Goal: Task Accomplishment & Management: Manage account settings

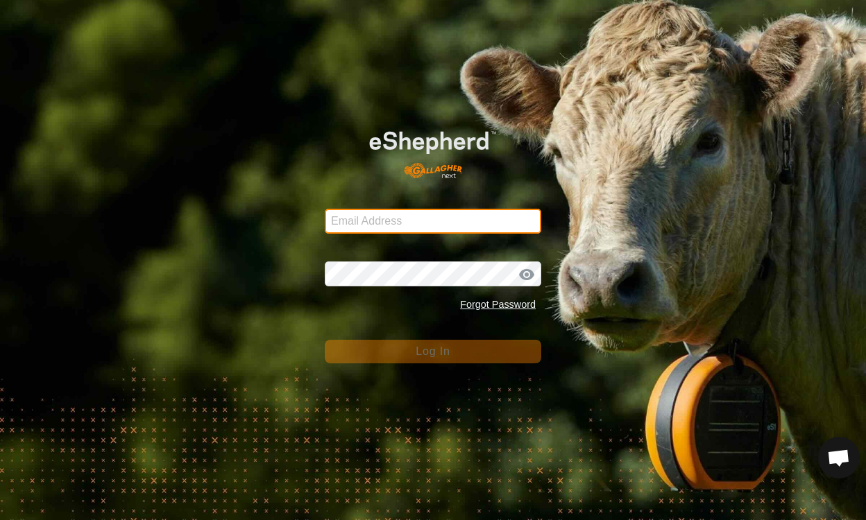
type input "[EMAIL_ADDRESS][DOMAIN_NAME]"
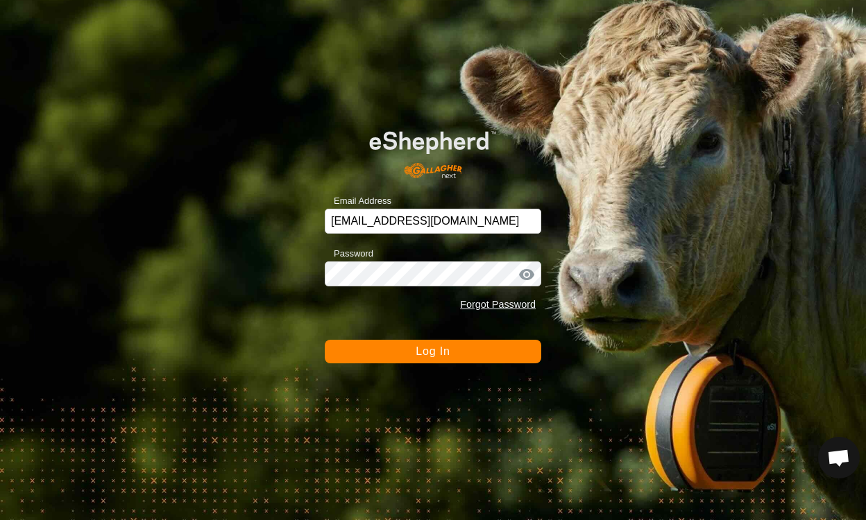
click at [443, 323] on form "Email Address [EMAIL_ADDRESS][DOMAIN_NAME] Password Forgot Password Log In" at bounding box center [433, 238] width 216 height 250
click at [415, 355] on button "Log In" at bounding box center [433, 352] width 216 height 24
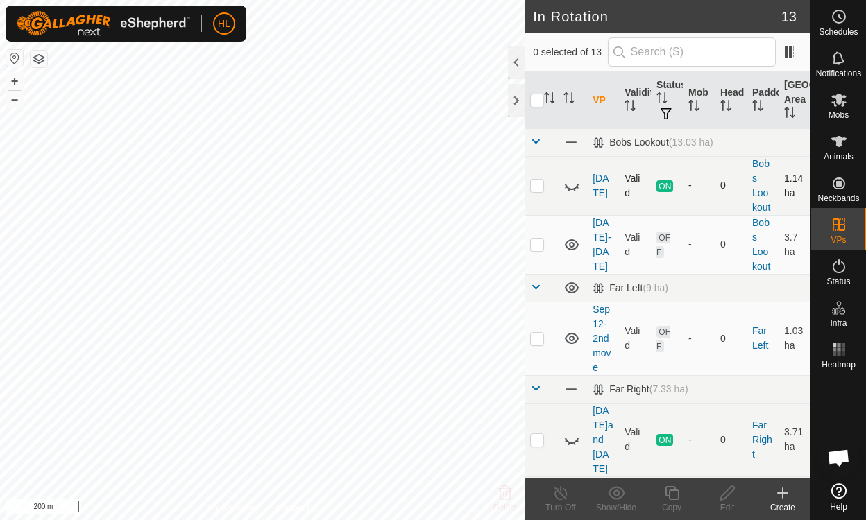
click at [566, 187] on icon at bounding box center [566, 187] width 2 height 2
click at [568, 188] on icon at bounding box center [572, 185] width 14 height 11
click at [535, 188] on p-checkbox at bounding box center [537, 185] width 14 height 11
click at [575, 189] on icon at bounding box center [575, 190] width 2 height 3
click at [566, 240] on icon at bounding box center [571, 245] width 17 height 17
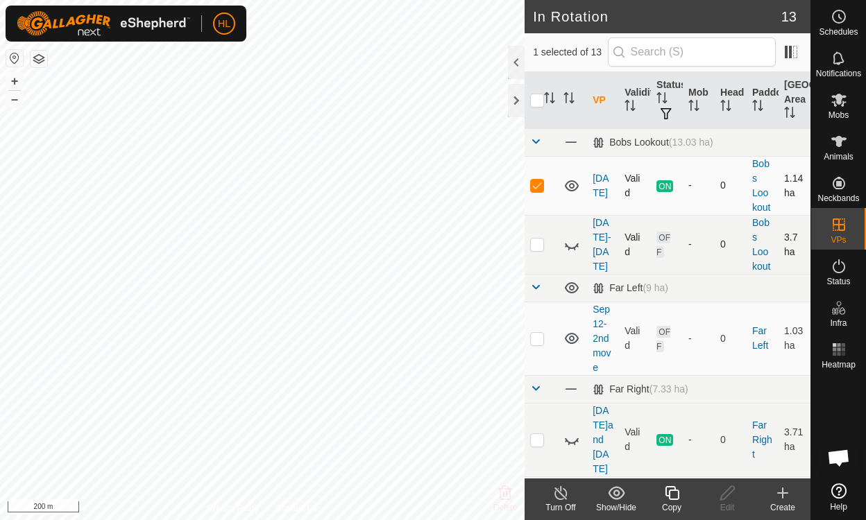
click at [527, 187] on td at bounding box center [541, 185] width 33 height 59
checkbox input "false"
click at [568, 183] on icon at bounding box center [571, 186] width 17 height 17
click at [575, 244] on icon at bounding box center [571, 245] width 17 height 17
click at [532, 244] on p-checkbox at bounding box center [537, 244] width 14 height 11
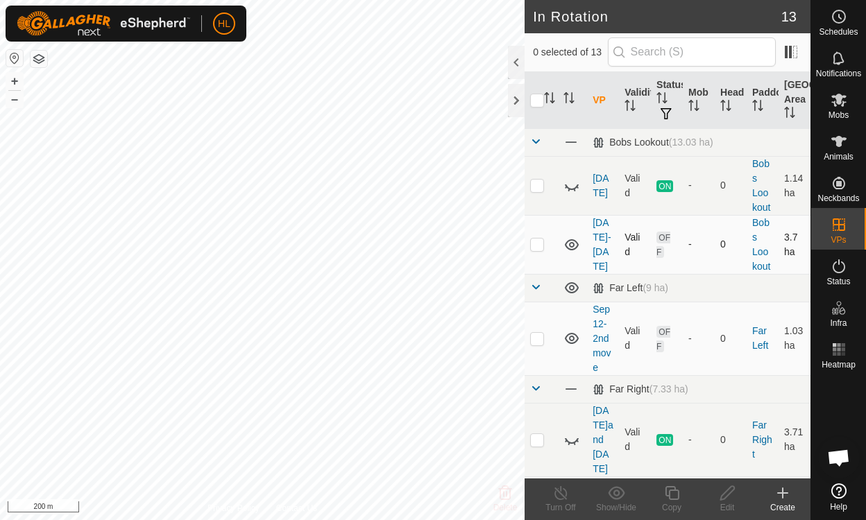
checkbox input "true"
click at [727, 499] on icon at bounding box center [727, 493] width 17 height 17
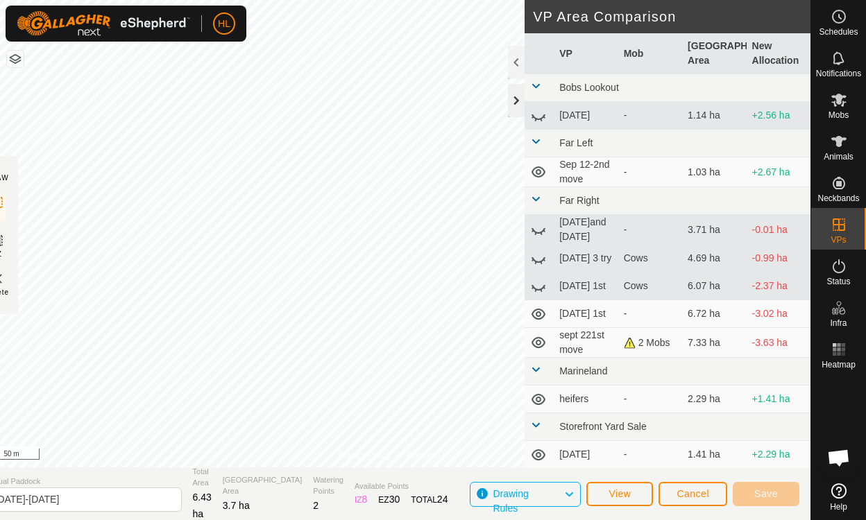
click at [522, 106] on div at bounding box center [516, 100] width 17 height 33
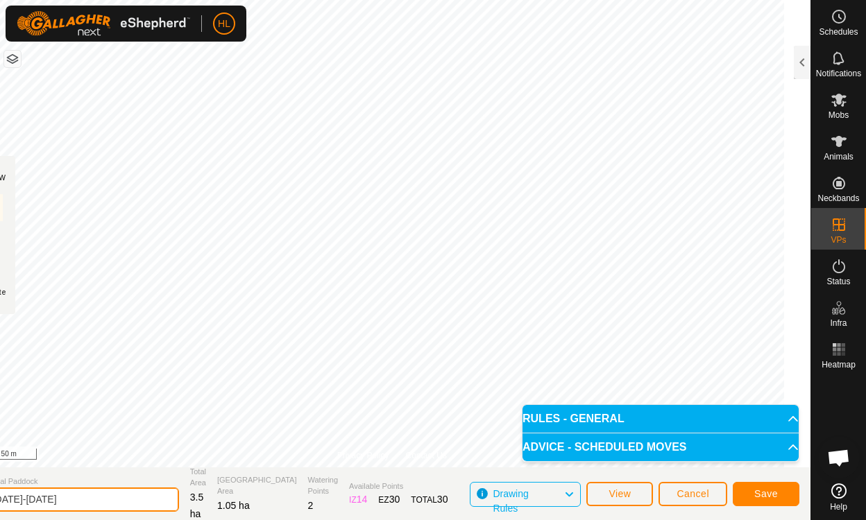
click at [80, 502] on input "sept 1-2" at bounding box center [82, 500] width 194 height 24
type input "sept 22 centre field"
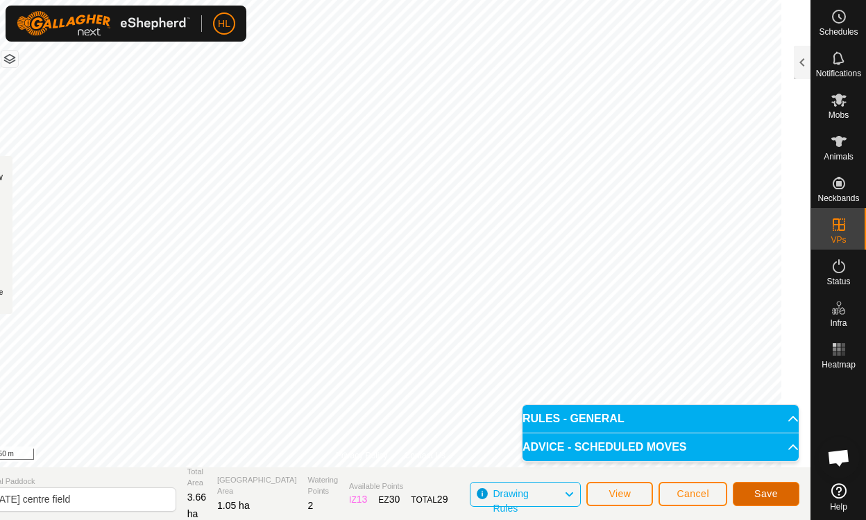
click at [766, 498] on span "Save" at bounding box center [766, 493] width 24 height 11
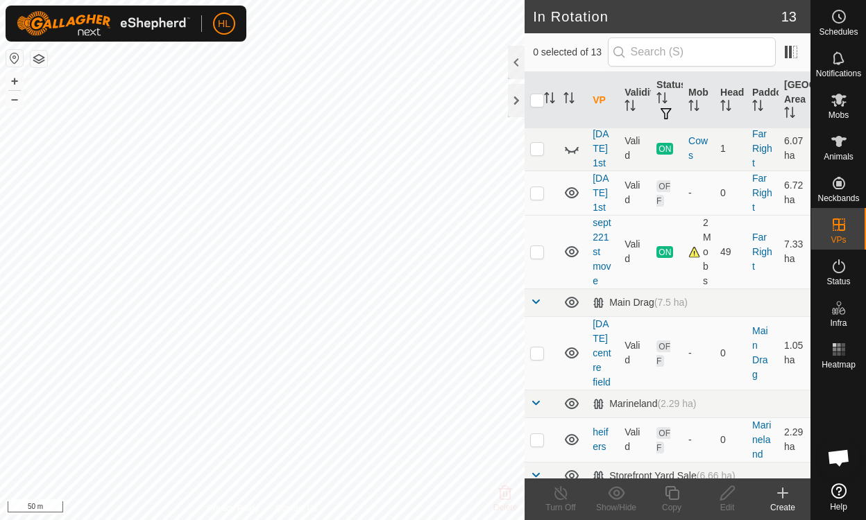
scroll to position [336, 0]
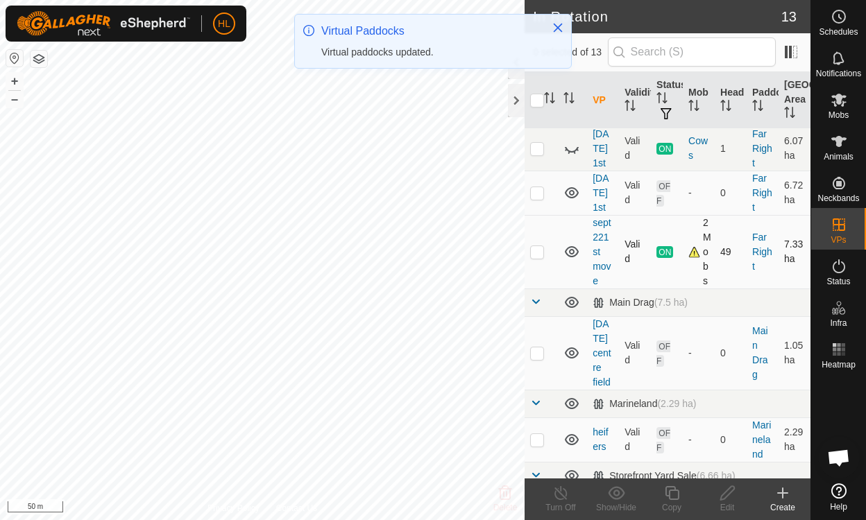
click at [573, 244] on icon at bounding box center [571, 252] width 17 height 17
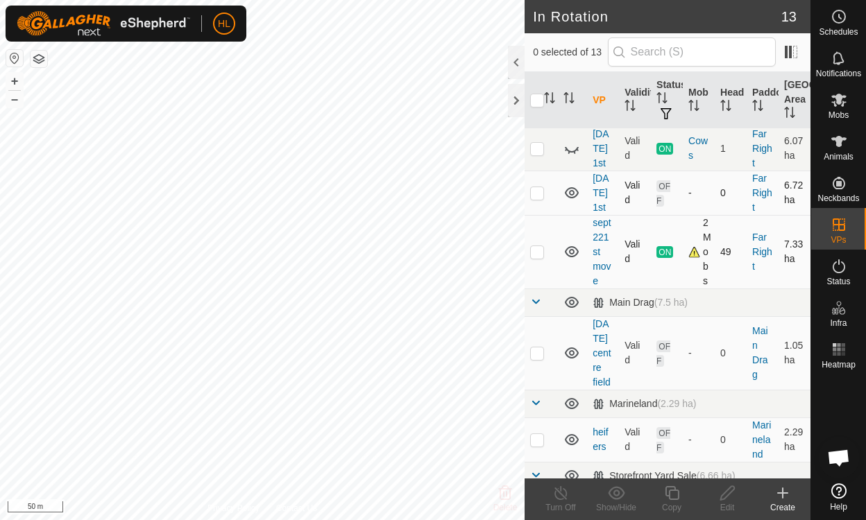
click at [571, 187] on icon at bounding box center [572, 192] width 14 height 11
click at [571, 185] on icon at bounding box center [571, 193] width 17 height 17
click at [537, 187] on p-checkbox at bounding box center [537, 192] width 14 height 11
checkbox input "true"
click at [725, 493] on icon at bounding box center [727, 493] width 17 height 17
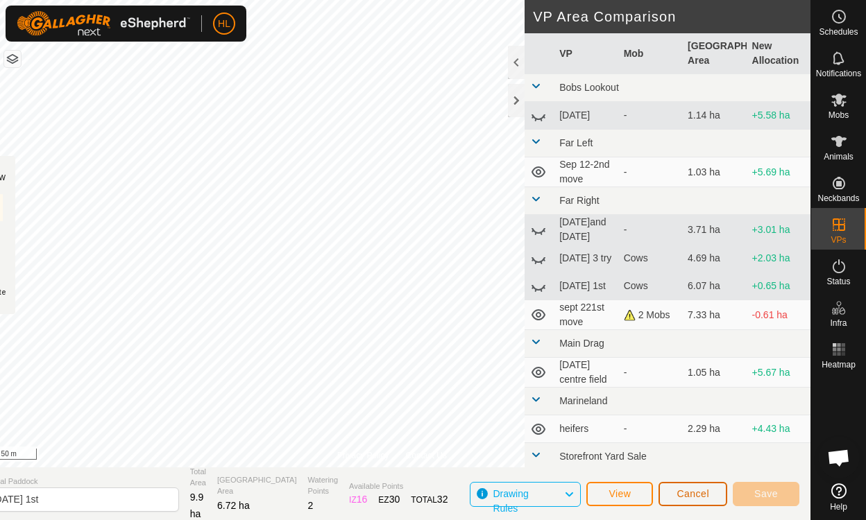
click at [693, 491] on span "Cancel" at bounding box center [693, 493] width 33 height 11
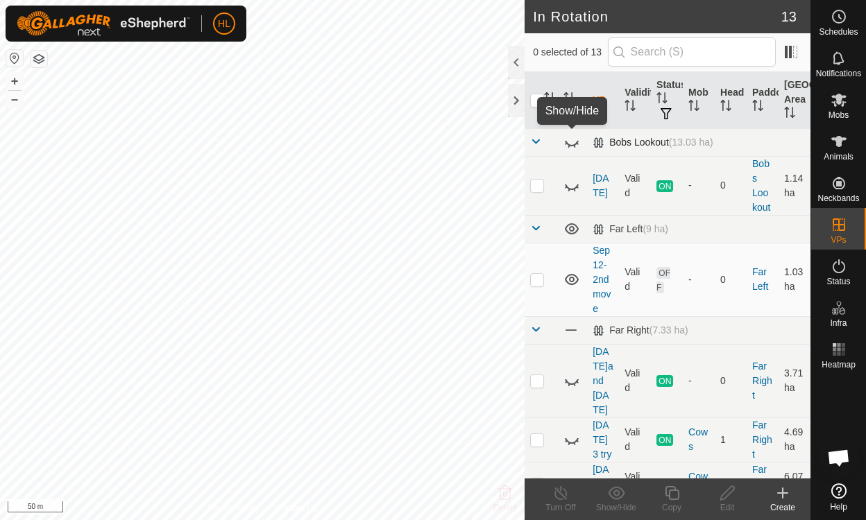
click at [575, 145] on icon at bounding box center [575, 146] width 2 height 3
click at [575, 145] on icon at bounding box center [572, 142] width 14 height 11
click at [574, 187] on icon at bounding box center [571, 186] width 17 height 17
click at [574, 187] on icon at bounding box center [572, 185] width 14 height 11
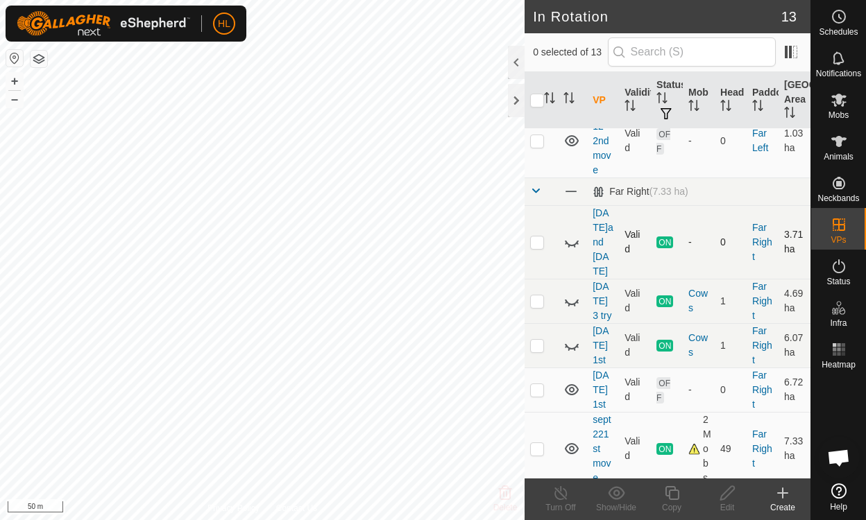
scroll to position [146, 0]
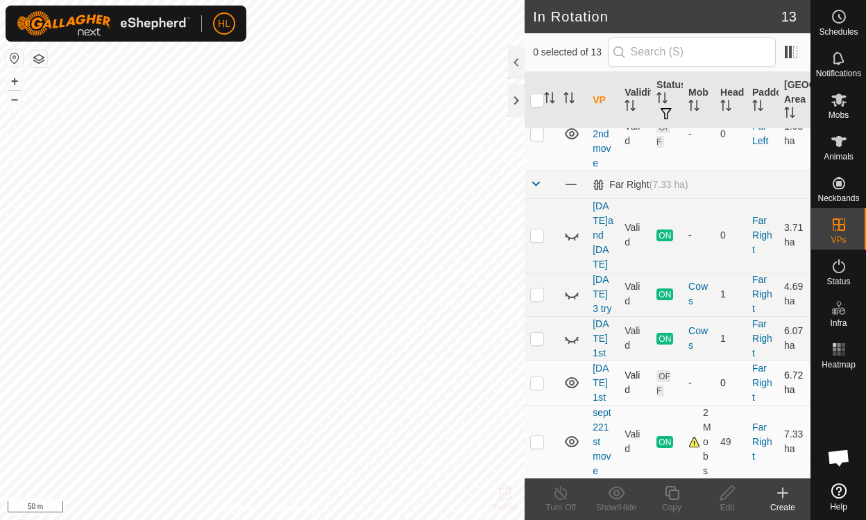
click at [572, 375] on icon at bounding box center [571, 383] width 17 height 17
click at [570, 434] on icon at bounding box center [571, 442] width 17 height 17
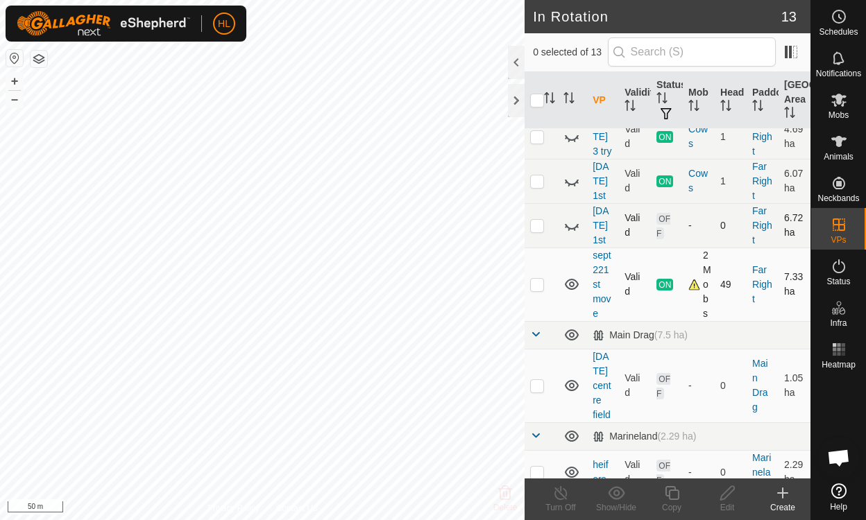
scroll to position [308, 0]
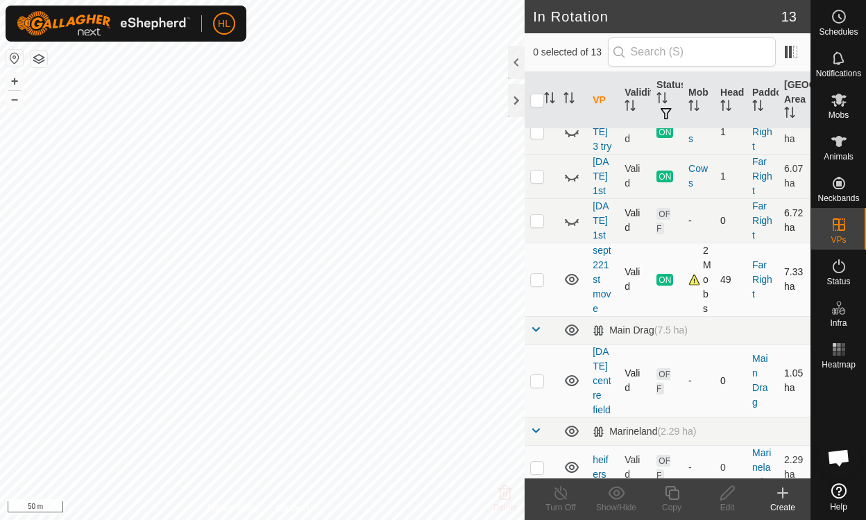
click at [570, 375] on icon at bounding box center [572, 380] width 14 height 11
click at [570, 373] on icon at bounding box center [571, 381] width 17 height 17
click at [535, 375] on p-checkbox at bounding box center [537, 380] width 14 height 11
checkbox input "true"
click at [727, 499] on icon at bounding box center [727, 493] width 17 height 17
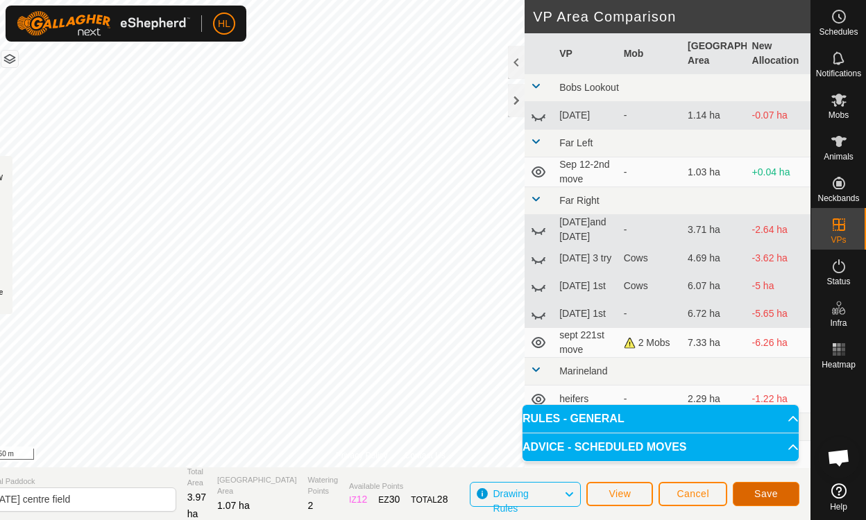
click at [749, 490] on button "Save" at bounding box center [766, 494] width 67 height 24
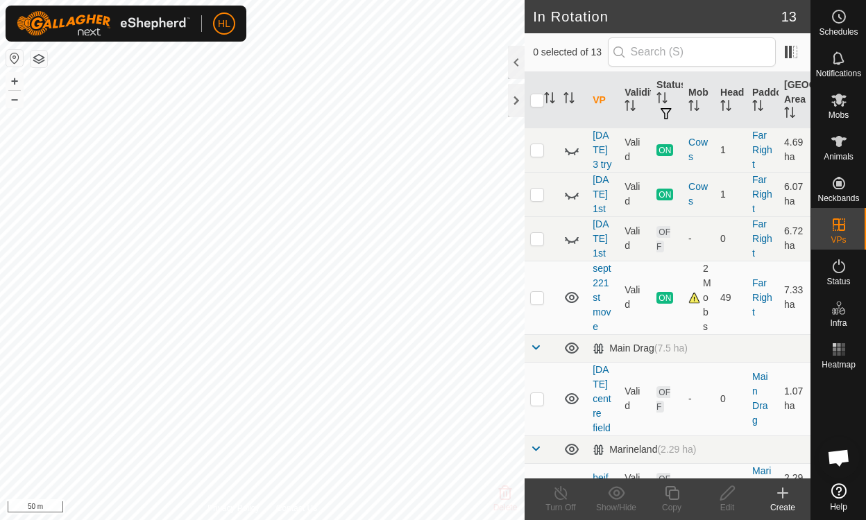
scroll to position [291, 0]
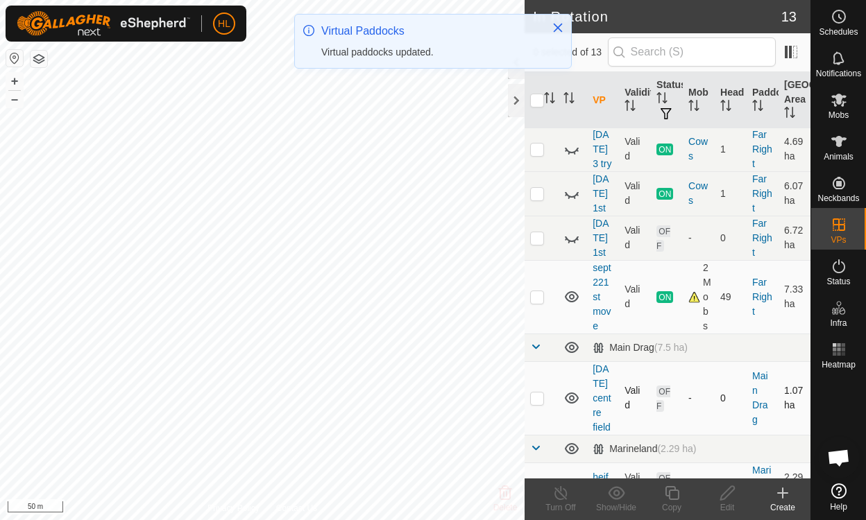
click at [534, 393] on p-checkbox at bounding box center [537, 398] width 14 height 11
checkbox input "true"
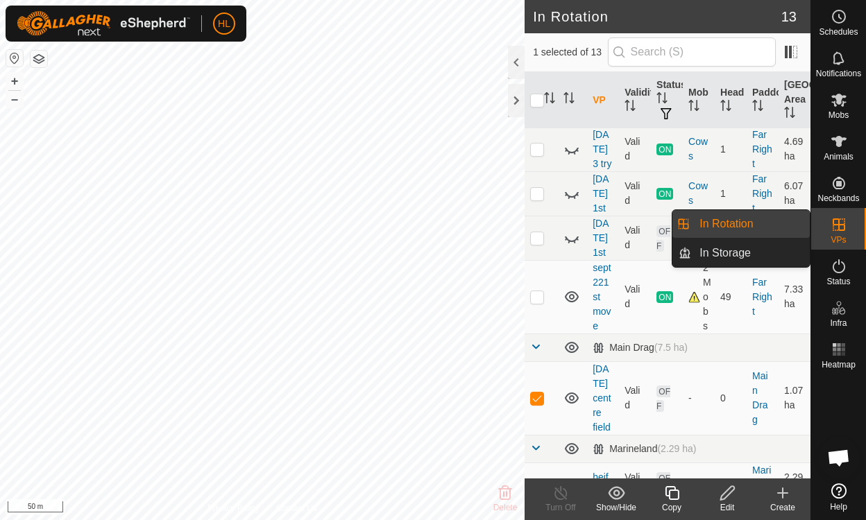
click at [729, 219] on link "In Rotation" at bounding box center [750, 224] width 119 height 28
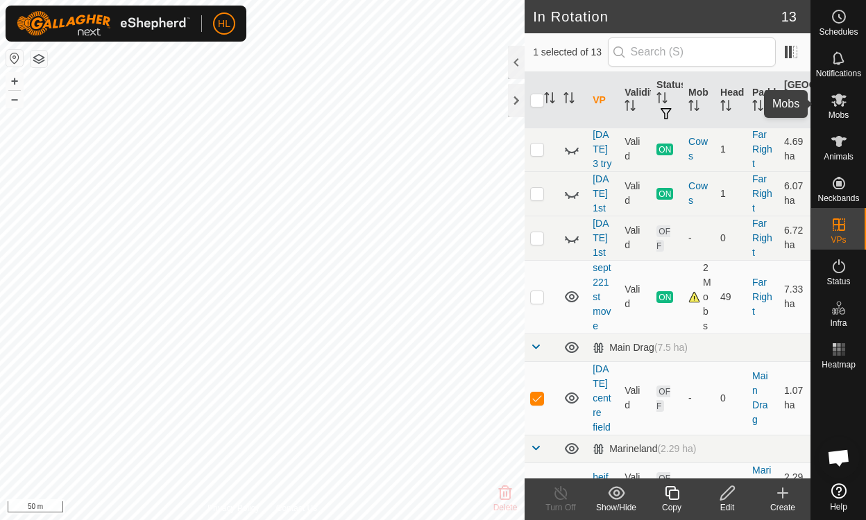
click at [842, 111] on span "Mobs" at bounding box center [839, 115] width 20 height 8
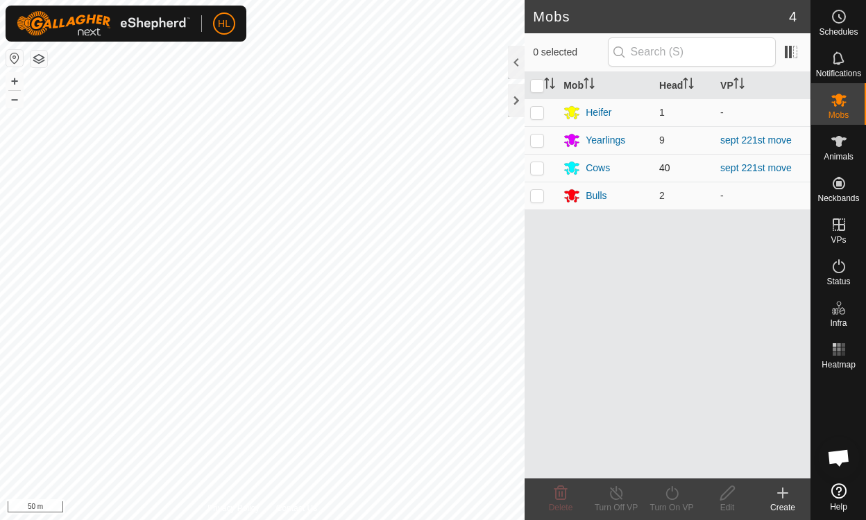
click at [534, 169] on p-checkbox at bounding box center [537, 167] width 14 height 11
checkbox input "true"
click at [536, 138] on p-checkbox at bounding box center [537, 140] width 14 height 11
checkbox input "true"
click at [672, 491] on icon at bounding box center [671, 493] width 12 height 14
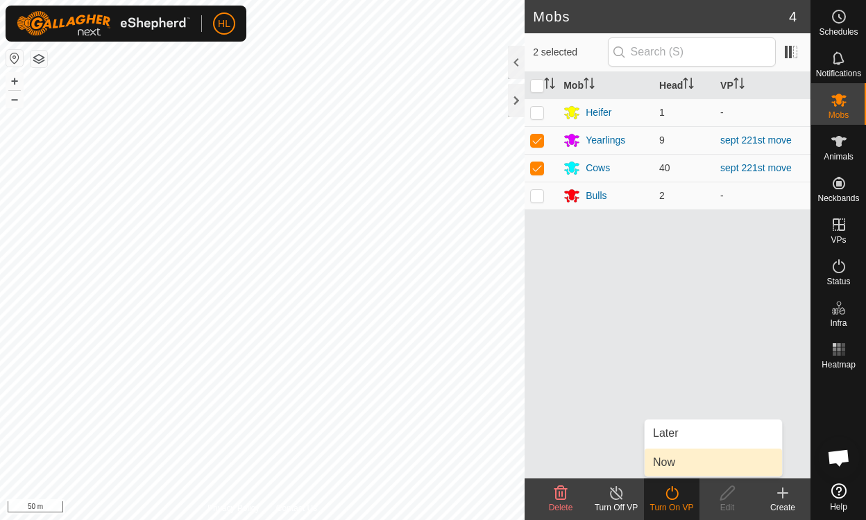
click at [665, 463] on link "Now" at bounding box center [713, 463] width 137 height 28
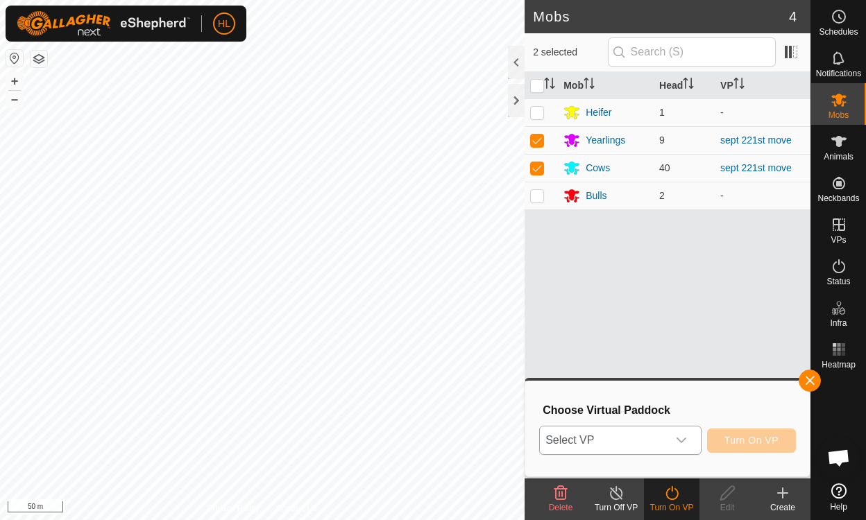
click at [683, 439] on icon "dropdown trigger" at bounding box center [681, 440] width 11 height 11
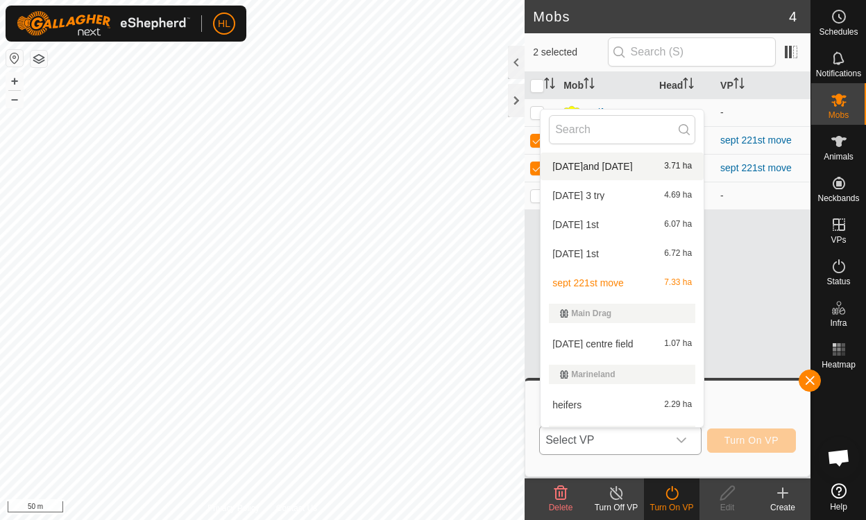
scroll to position [154, 0]
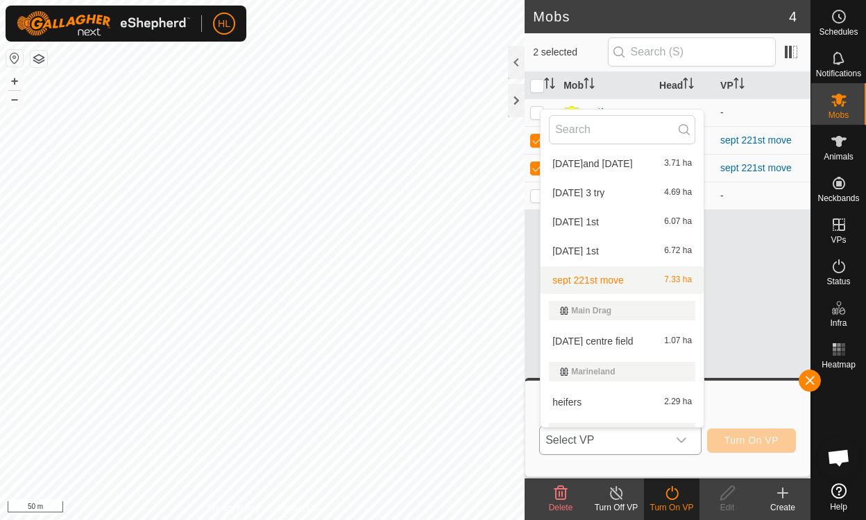
drag, startPoint x: 579, startPoint y: 332, endPoint x: 576, endPoint y: 277, distance: 54.9
click at [576, 277] on ul "Bobs Lookout june 25 1.14 ha Far Left Sep 12-2nd move 1.03 ha Far Right feb 1an…" at bounding box center [622, 280] width 163 height 569
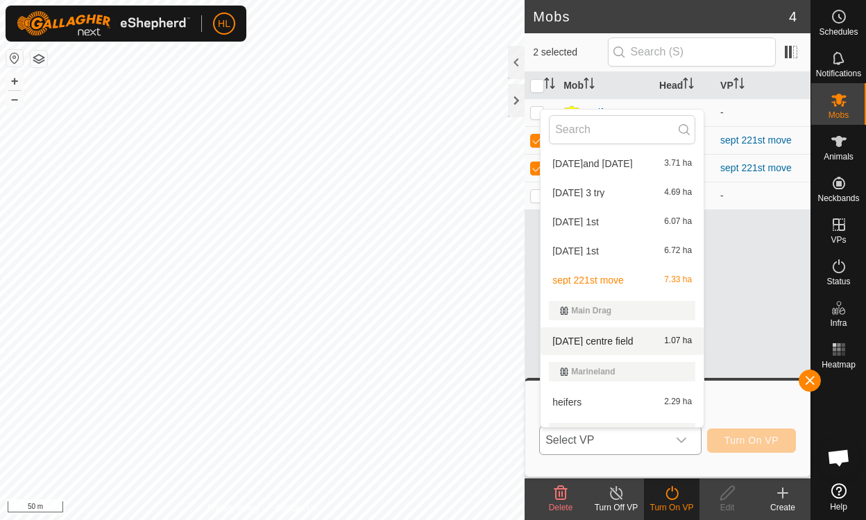
click at [581, 341] on li "sept 22 centre field 1.07 ha" at bounding box center [622, 342] width 163 height 28
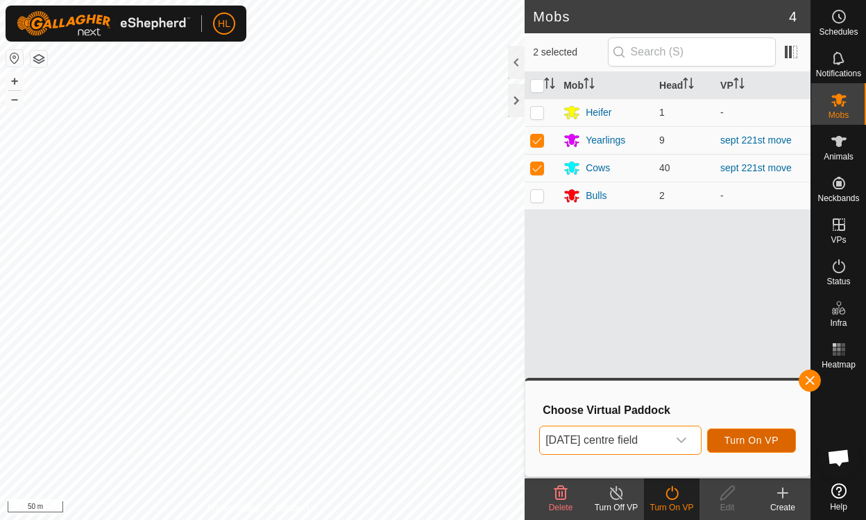
click at [734, 442] on span "Turn On VP" at bounding box center [751, 440] width 54 height 11
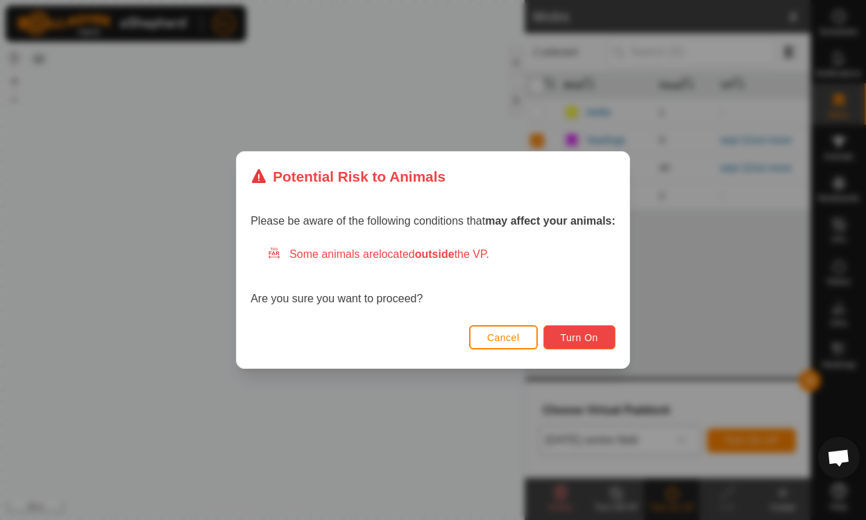
click at [577, 339] on span "Turn On" at bounding box center [579, 337] width 37 height 11
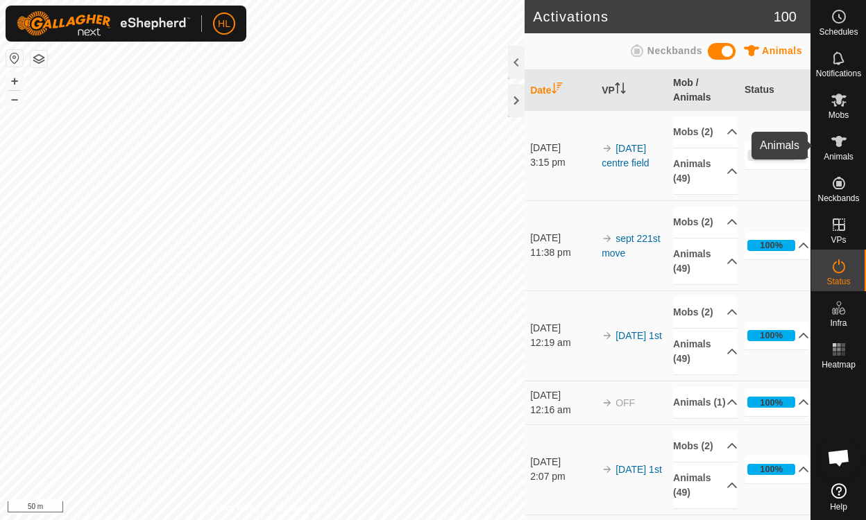
click at [837, 143] on icon at bounding box center [838, 141] width 15 height 11
